Goal: Transaction & Acquisition: Purchase product/service

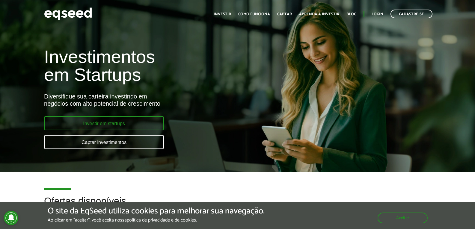
click at [141, 125] on link "Investir em startups" at bounding box center [104, 123] width 120 height 14
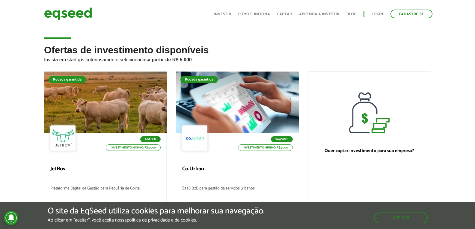
scroll to position [90, 0]
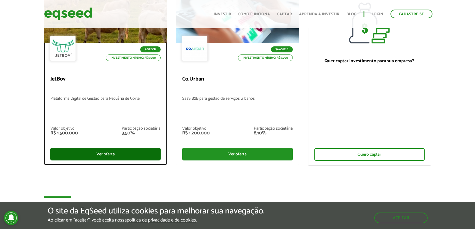
click at [99, 154] on div "Ver oferta" at bounding box center [105, 154] width 110 height 13
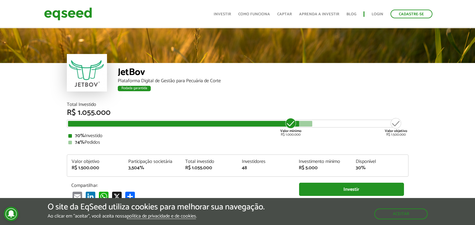
scroll to position [724, 0]
